Goal: Check status: Check status

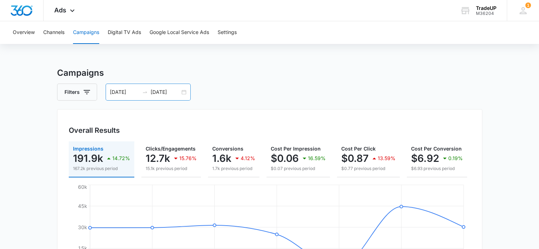
click at [184, 93] on div "[DATE] [DATE]" at bounding box center [148, 92] width 85 height 17
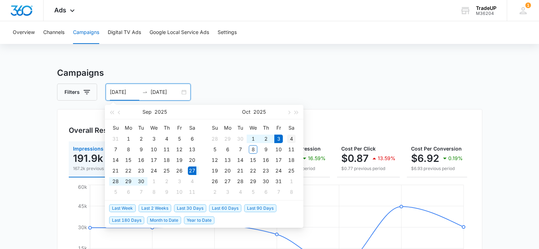
type input "[DATE]"
click at [292, 136] on div "4" at bounding box center [291, 139] width 9 height 9
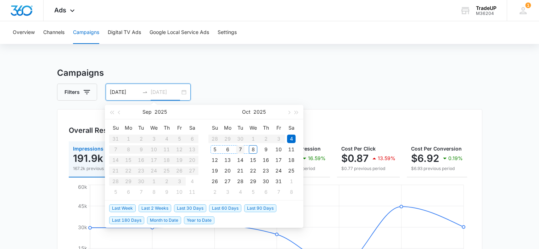
type input "[DATE]"
click at [239, 150] on div "7" at bounding box center [240, 149] width 9 height 9
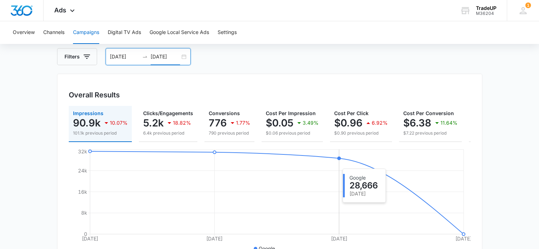
scroll to position [35, 0]
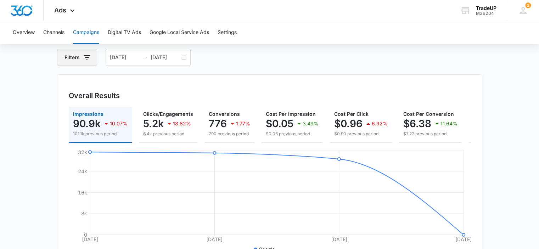
click at [83, 59] on icon "button" at bounding box center [87, 57] width 9 height 9
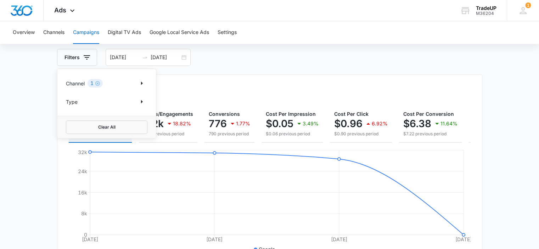
click at [82, 84] on p "Channel" at bounding box center [75, 83] width 19 height 7
click at [141, 82] on icon "Show Channel filters" at bounding box center [142, 83] width 9 height 9
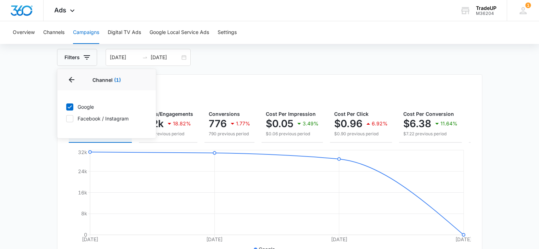
click at [66, 117] on label "Facebook / Instagram" at bounding box center [107, 118] width 82 height 7
click at [66, 118] on input "Facebook / Instagram" at bounding box center [66, 118] width 0 height 0
checkbox input "true"
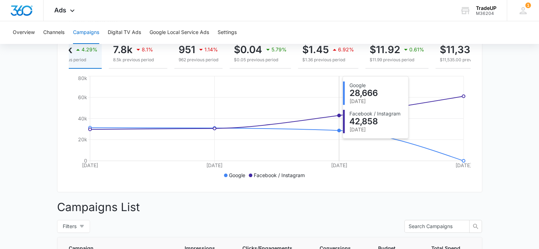
scroll to position [109, 0]
